Goal: Information Seeking & Learning: Learn about a topic

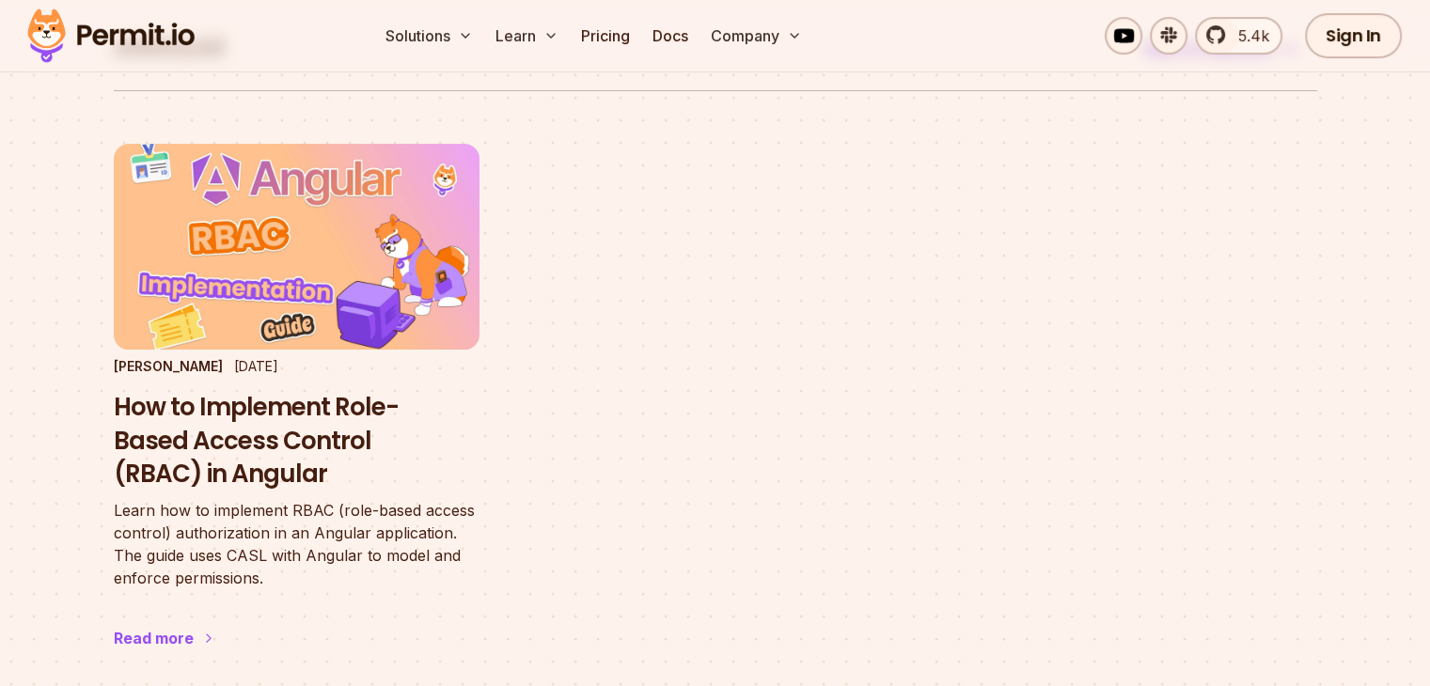
scroll to position [143, 0]
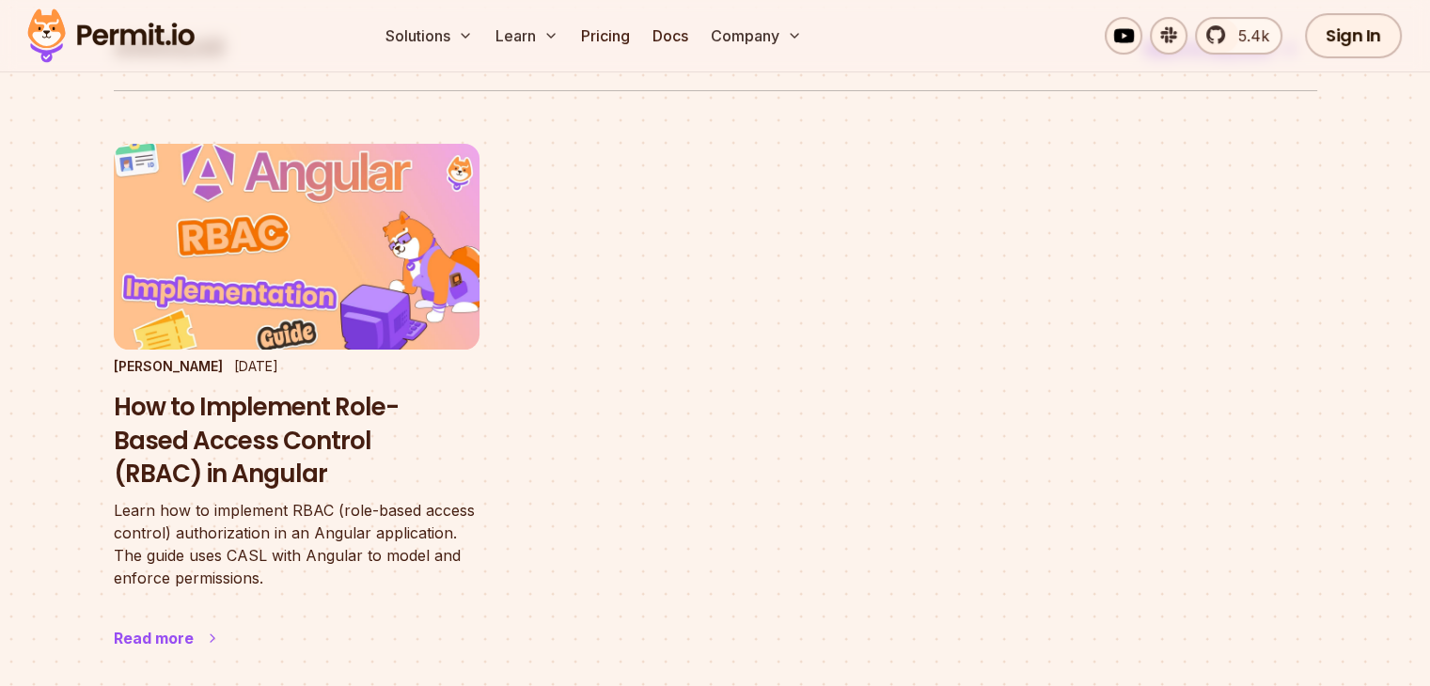
click at [291, 339] on img at bounding box center [296, 246] width 402 height 227
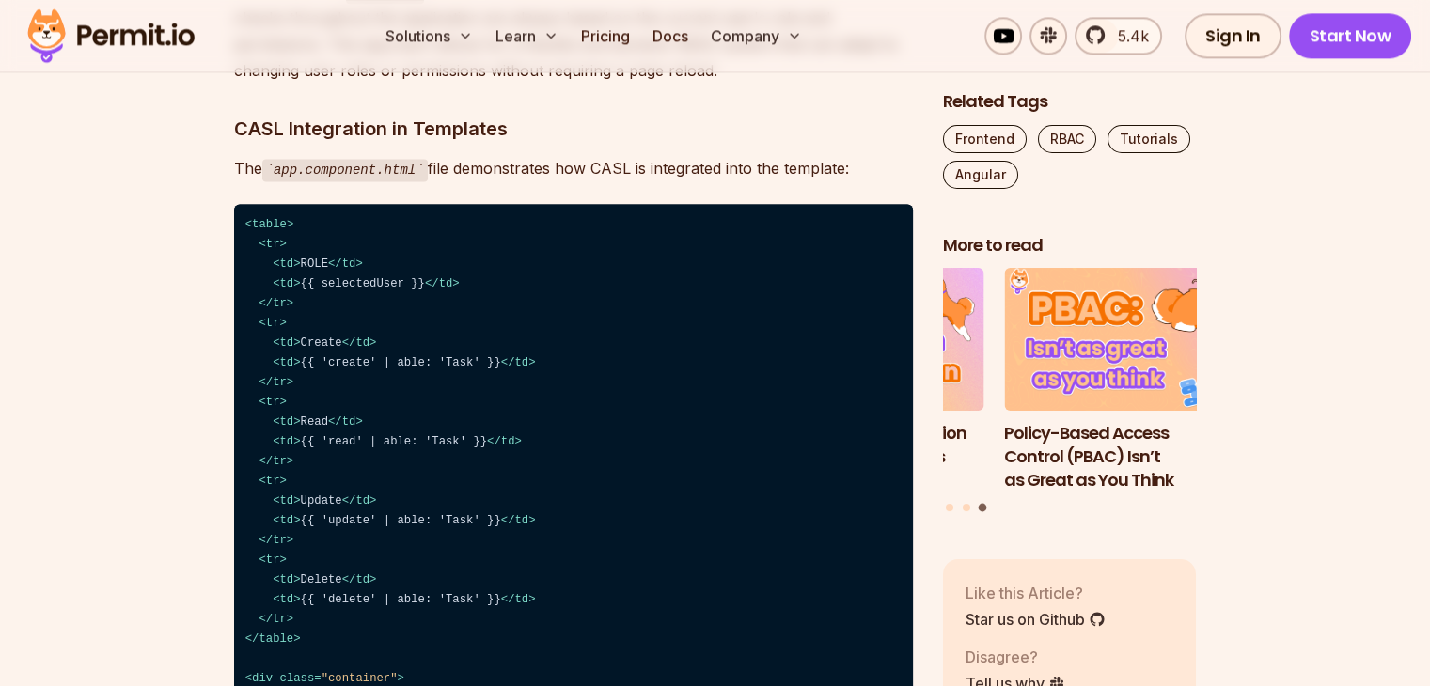
scroll to position [9769, 0]
